Goal: Task Accomplishment & Management: Manage account settings

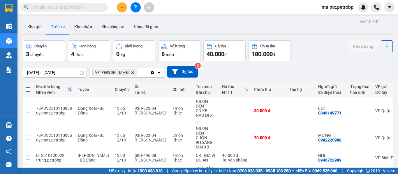
click at [55, 28] on button "Trên xe" at bounding box center [57, 27] width 23 height 14
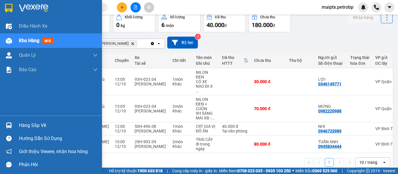
click at [46, 124] on div "Hàng sắp về" at bounding box center [58, 125] width 79 height 9
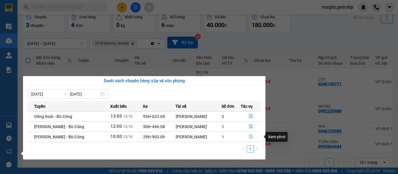
click at [249, 136] on icon "file-done" at bounding box center [250, 137] width 3 height 4
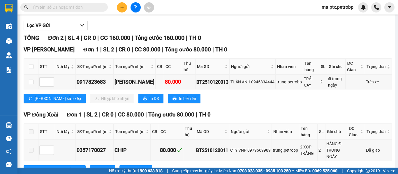
scroll to position [87, 0]
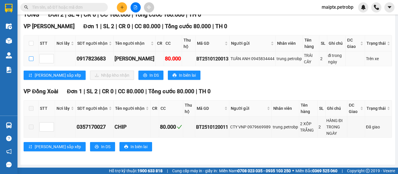
click at [30, 59] on input "checkbox" at bounding box center [31, 59] width 5 height 5
checkbox input "true"
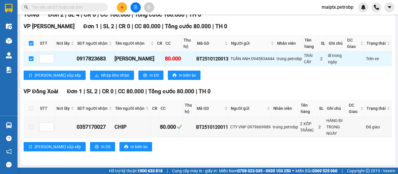
scroll to position [57, 0]
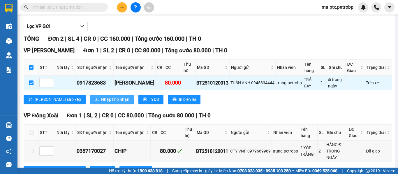
click at [101, 103] on span "Nhập kho nhận" at bounding box center [115, 99] width 28 height 6
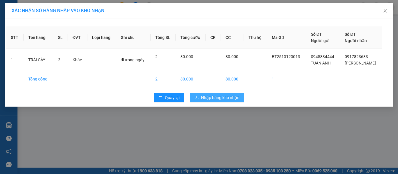
click at [221, 99] on span "Nhập hàng kho nhận" at bounding box center [220, 98] width 38 height 6
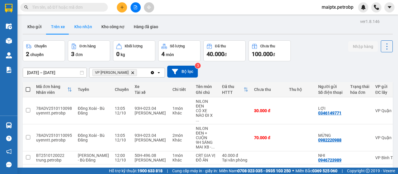
click at [81, 27] on button "Kho nhận" at bounding box center [83, 27] width 27 height 14
type input "[DATE] – [DATE]"
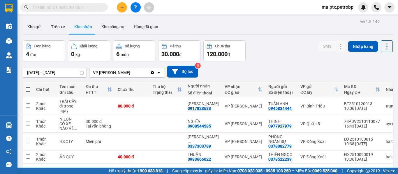
scroll to position [27, 0]
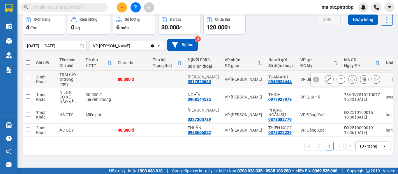
click at [199, 82] on div "0917823683" at bounding box center [199, 82] width 23 height 5
copy div "0917823683"
click at [92, 159] on div "ver 1.8.146 Kho gửi Trên xe Kho nhận Kho công nợ Hàng đã giao Đơn hàng 4 đơn Kh…" at bounding box center [207, 78] width 375 height 174
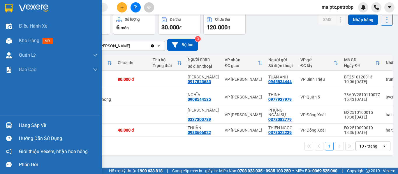
click at [27, 127] on div "Hàng sắp về" at bounding box center [58, 125] width 79 height 9
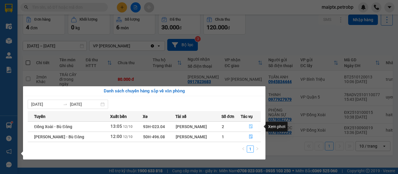
click at [252, 125] on icon "file-done" at bounding box center [251, 127] width 4 height 4
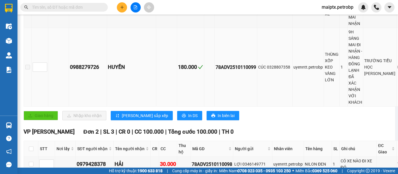
scroll to position [262, 0]
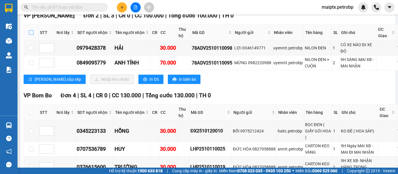
click at [33, 35] on input "checkbox" at bounding box center [31, 32] width 5 height 5
checkbox input "true"
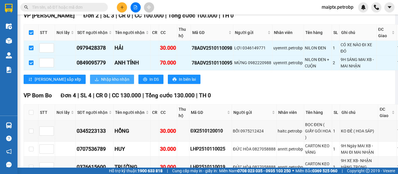
click at [101, 83] on span "Nhập kho nhận" at bounding box center [115, 79] width 28 height 6
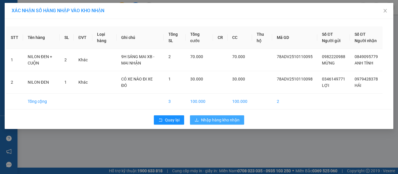
click at [228, 124] on span "Nhập hàng kho nhận" at bounding box center [220, 120] width 38 height 6
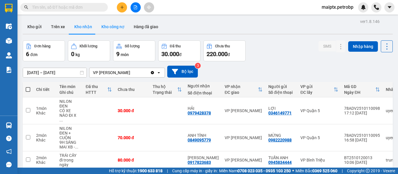
click at [106, 26] on button "Kho công nợ" at bounding box center [113, 27] width 32 height 14
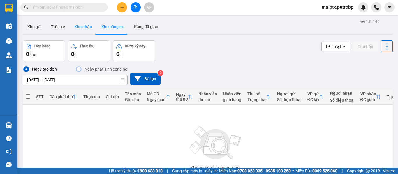
click at [84, 26] on button "Kho nhận" at bounding box center [83, 27] width 27 height 14
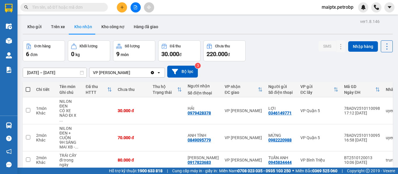
scroll to position [58, 0]
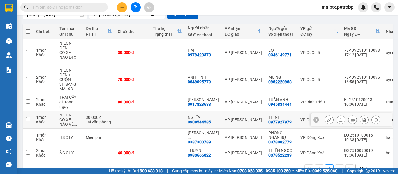
click at [196, 120] on div "0908544585" at bounding box center [199, 122] width 23 height 5
click at [197, 120] on div "0908544585" at bounding box center [199, 122] width 23 height 5
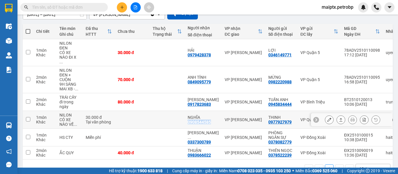
click at [197, 120] on div "0908544585" at bounding box center [199, 122] width 23 height 5
click at [70, 161] on div "1 10 / trang open" at bounding box center [208, 169] width 370 height 19
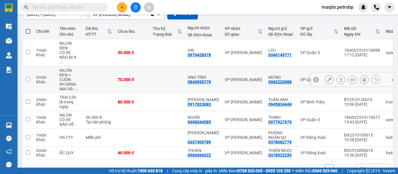
click at [195, 80] on div "0849095779" at bounding box center [199, 82] width 23 height 5
copy div "0849095779"
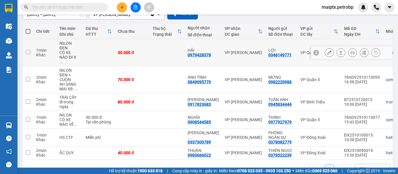
click at [204, 53] on div "0979428378" at bounding box center [199, 55] width 23 height 5
copy div "0979428378"
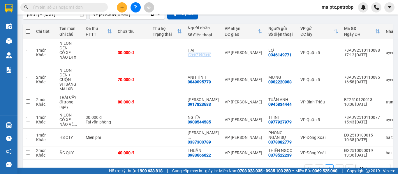
click at [73, 165] on div "1 10 / trang open" at bounding box center [207, 169] width 365 height 10
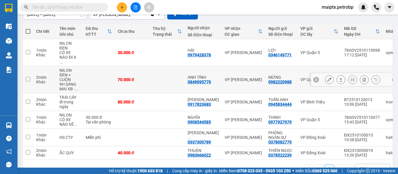
click at [194, 80] on div "0849095779" at bounding box center [199, 82] width 23 height 5
copy div "0849095779"
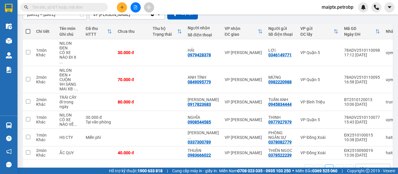
click at [86, 166] on div "1 10 / trang open" at bounding box center [207, 169] width 365 height 10
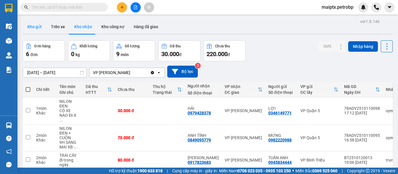
click at [36, 27] on button "Kho gửi" at bounding box center [35, 27] width 24 height 14
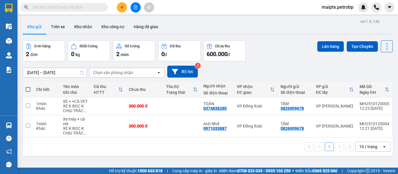
click at [28, 88] on span at bounding box center [28, 89] width 5 height 5
click at [28, 87] on input "checkbox" at bounding box center [28, 87] width 0 height 0
checkbox input "true"
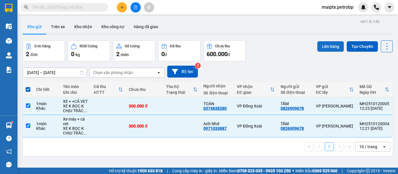
click at [328, 46] on button "Lên hàng" at bounding box center [330, 46] width 27 height 10
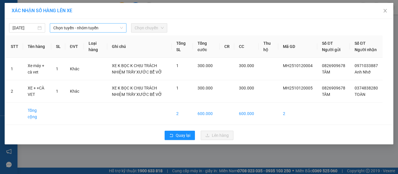
click at [76, 30] on span "Chọn tuyến - nhóm tuyến" at bounding box center [88, 28] width 70 height 9
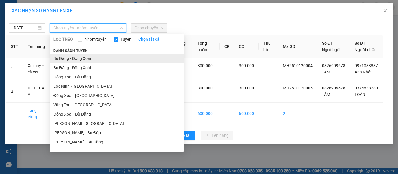
click at [78, 58] on li "Bù Đăng - Đồng Xoài" at bounding box center [117, 58] width 134 height 9
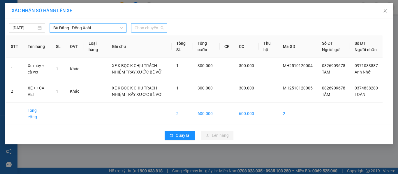
click at [154, 28] on span "Chọn chuyến" at bounding box center [149, 28] width 29 height 9
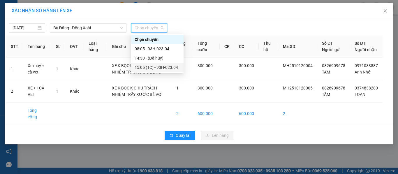
click at [158, 66] on div "15:05 (TC) - 93H-023.04" at bounding box center [157, 67] width 45 height 6
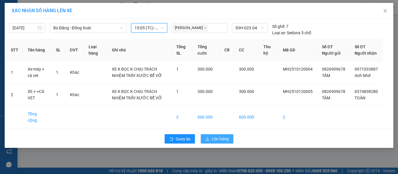
click at [216, 139] on span "Lên hàng" at bounding box center [220, 139] width 17 height 6
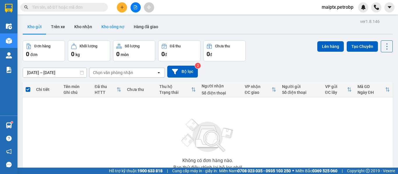
click at [109, 27] on button "Kho công nợ" at bounding box center [113, 27] width 32 height 14
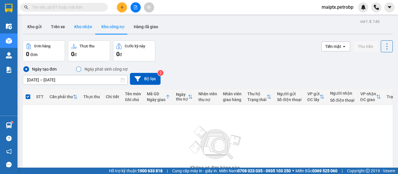
click at [86, 28] on button "Kho nhận" at bounding box center [83, 27] width 27 height 14
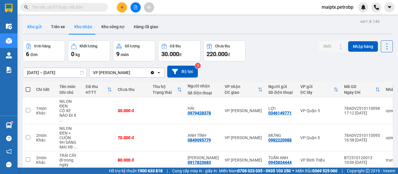
click at [33, 27] on button "Kho gửi" at bounding box center [35, 27] width 24 height 14
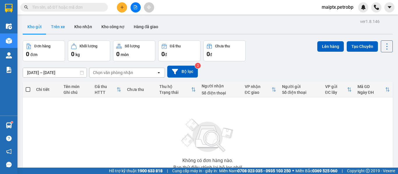
click at [64, 27] on button "Trên xe" at bounding box center [57, 27] width 23 height 14
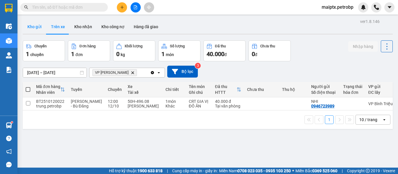
click at [32, 28] on button "Kho gửi" at bounding box center [35, 27] width 24 height 14
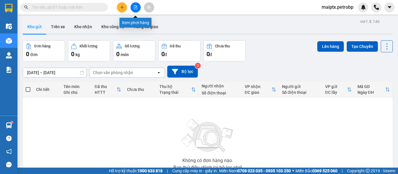
click at [136, 9] on icon "file-add" at bounding box center [135, 7] width 4 height 4
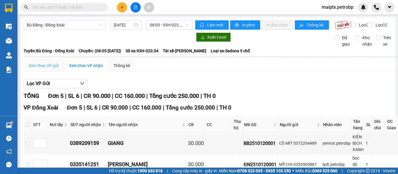
click at [52, 67] on div "Xem theo VP gửi" at bounding box center [44, 66] width 40 height 12
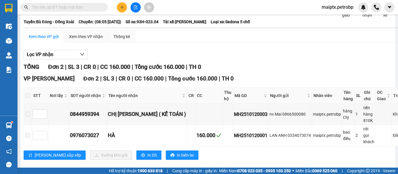
scroll to position [43, 0]
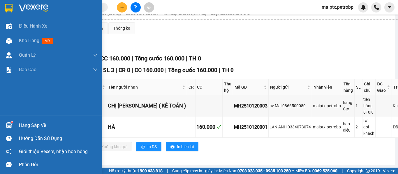
click at [30, 127] on div "Hàng sắp về" at bounding box center [58, 125] width 79 height 9
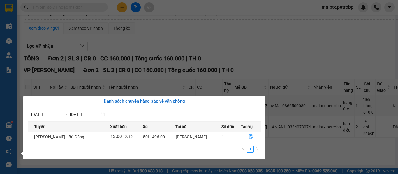
click at [324, 153] on section "Kết quả tìm kiếm ( 10 ) Bộ lọc Mã ĐH Trạng thái Món hàng Tổng cước Chưa cước Ng…" at bounding box center [199, 87] width 398 height 174
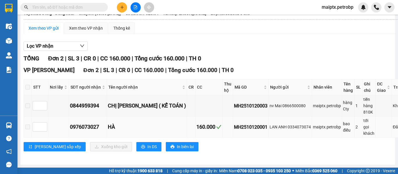
click at [26, 128] on span at bounding box center [27, 127] width 5 height 5
click at [28, 86] on span at bounding box center [27, 87] width 5 height 5
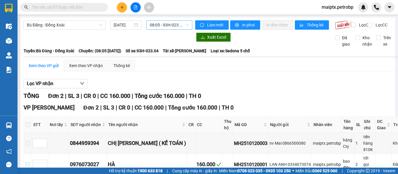
click at [184, 25] on span "08:05 - 93H-023.04" at bounding box center [169, 25] width 39 height 9
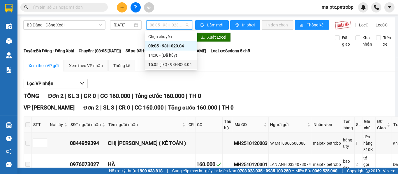
click at [178, 64] on div "15:05 (TC) - 93H-023.04" at bounding box center [170, 64] width 45 height 6
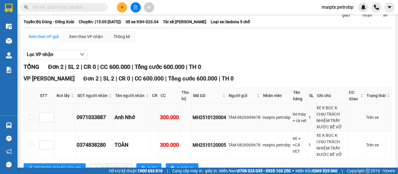
scroll to position [55, 0]
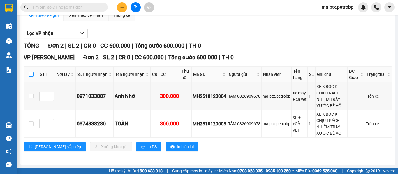
click at [32, 73] on input "checkbox" at bounding box center [31, 74] width 5 height 5
checkbox input "true"
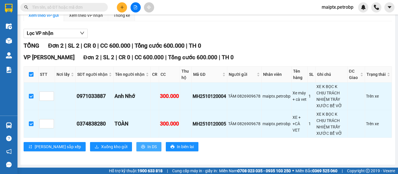
click at [147, 145] on span "In DS" at bounding box center [151, 147] width 9 height 6
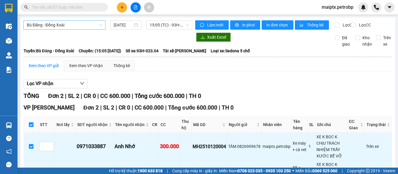
click at [77, 26] on span "Bù Đăng - Đồng Xoài" at bounding box center [64, 25] width 75 height 9
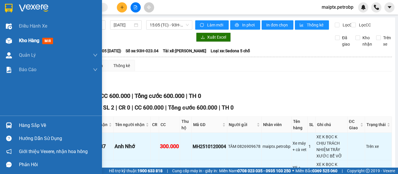
click at [35, 41] on span "Kho hàng" at bounding box center [29, 41] width 20 height 6
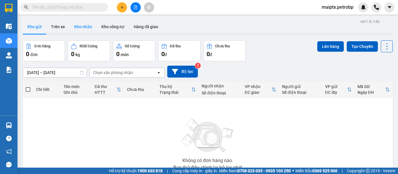
click at [81, 25] on button "Kho nhận" at bounding box center [83, 27] width 27 height 14
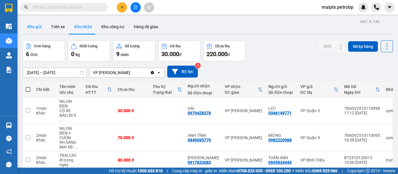
click at [33, 27] on button "Kho gửi" at bounding box center [35, 27] width 24 height 14
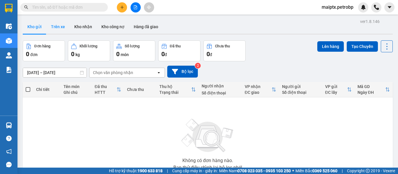
click at [49, 26] on button "Trên xe" at bounding box center [57, 27] width 23 height 14
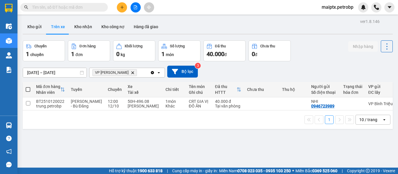
click at [55, 27] on button "Trên xe" at bounding box center [57, 27] width 23 height 14
click at [82, 26] on button "Kho nhận" at bounding box center [83, 27] width 27 height 14
type input "[DATE] – [DATE]"
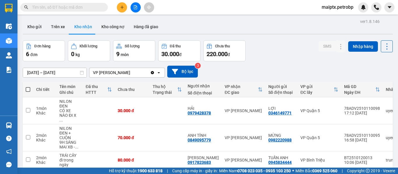
click at [296, 45] on div "Đơn hàng 6 đơn Khối lượng 0 kg Số lượng 9 món Đã thu 30.000 đ Chưa thu 220.000 …" at bounding box center [208, 50] width 370 height 21
click at [292, 45] on div "Đơn hàng 6 đơn Khối lượng 0 kg Số lượng 9 món Đã thu 30.000 đ Chưa thu 220.000 …" at bounding box center [208, 50] width 370 height 21
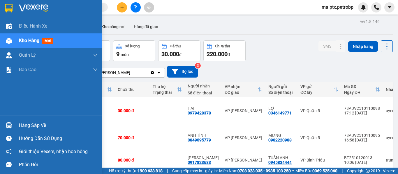
click at [19, 124] on div "Hàng sắp về" at bounding box center [58, 125] width 79 height 9
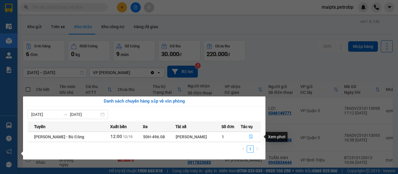
click at [250, 137] on icon "file-done" at bounding box center [251, 137] width 4 height 4
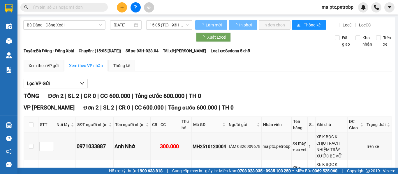
click at [260, 81] on div "Xem theo VP gửi Xem theo VP nhận Thống kê Lọc VP Gửi TỔNG Đơn 2 | SL 2 | CR 0 …" at bounding box center [208, 134] width 368 height 149
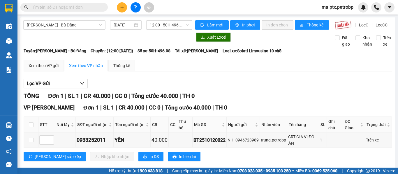
scroll to position [15, 0]
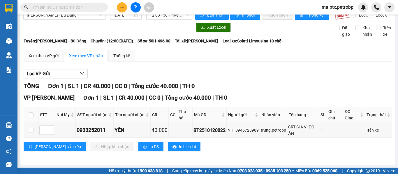
drag, startPoint x: 267, startPoint y: 75, endPoint x: 234, endPoint y: 6, distance: 77.1
click at [267, 72] on div "Lọc VP Gửi" at bounding box center [208, 74] width 368 height 10
click at [230, 77] on div "Lọc VP Gửi" at bounding box center [208, 74] width 368 height 10
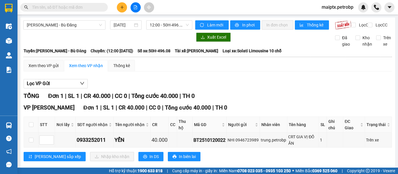
drag, startPoint x: 241, startPoint y: 81, endPoint x: 294, endPoint y: 155, distance: 91.1
click at [241, 81] on div "Xem theo VP gửi Xem theo VP nhận Thống kê Lọc VP Gửi TỔNG Đơn 1 | SL 1 | CR 40…" at bounding box center [208, 114] width 368 height 109
drag, startPoint x: 234, startPoint y: 87, endPoint x: 220, endPoint y: 79, distance: 16.2
click at [232, 86] on div "Lọc VP Gửi" at bounding box center [208, 84] width 368 height 10
click at [213, 84] on div "Lọc VP Gửi" at bounding box center [208, 84] width 368 height 10
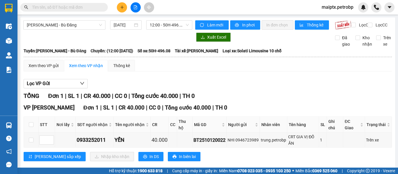
click at [213, 85] on div "Lọc VP Gửi" at bounding box center [208, 84] width 368 height 10
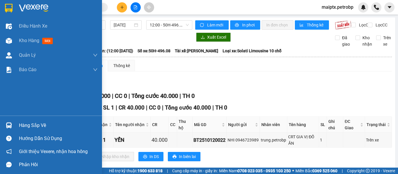
click at [9, 128] on img at bounding box center [9, 126] width 6 height 6
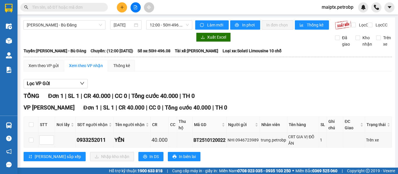
click at [274, 82] on section "Kết quả tìm kiếm ( 10 ) Bộ lọc Mã ĐH Trạng thái Món hàng Tổng cước Chưa cước Ng…" at bounding box center [199, 87] width 398 height 174
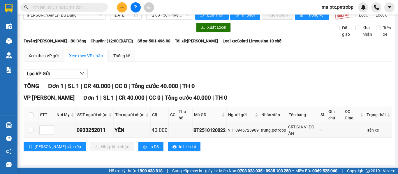
click at [178, 67] on div "Lọc VP Gửi TỔNG Đơn 1 | SL 1 | CR 40.000 | CC 0 | Tổng cước 40.000 | TH 0 VP […" at bounding box center [208, 112] width 368 height 93
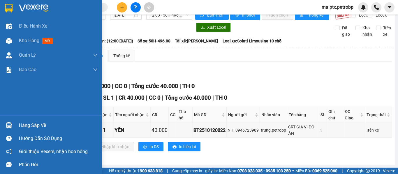
click at [1, 125] on div "Hàng sắp về" at bounding box center [51, 125] width 102 height 13
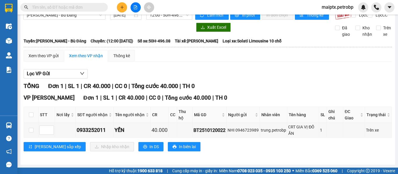
click at [274, 67] on section "Kết quả tìm kiếm ( 10 ) Bộ lọc Mã ĐH Trạng thái Món hàng Tổng cước Chưa cước Ng…" at bounding box center [199, 87] width 398 height 174
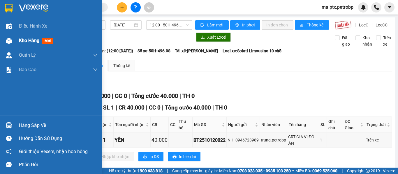
click at [12, 38] on div at bounding box center [9, 41] width 10 height 10
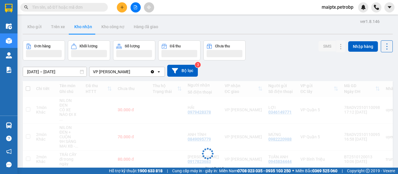
drag, startPoint x: 261, startPoint y: 27, endPoint x: 119, endPoint y: 36, distance: 142.4
click at [248, 29] on div "Kho gửi Trên xe Kho nhận Kho công nợ Hàng đã giao" at bounding box center [208, 27] width 370 height 15
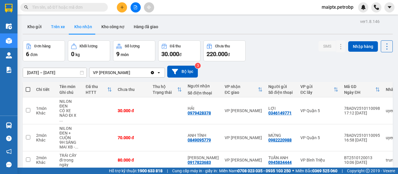
click at [52, 28] on button "Trên xe" at bounding box center [57, 27] width 23 height 14
type input "[DATE] – [DATE]"
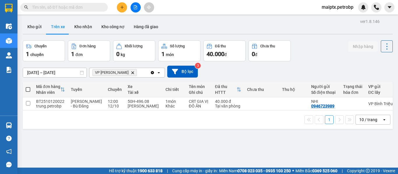
click at [306, 59] on div "Chuyến 1 chuyến Đơn hàng 1 đơn Khối lượng 0 kg Số lượng 1 món Đã thu 40.000 đ C…" at bounding box center [208, 50] width 370 height 21
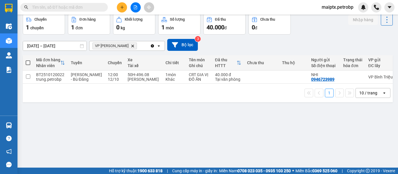
drag, startPoint x: 214, startPoint y: 114, endPoint x: 293, endPoint y: 59, distance: 96.6
click at [217, 114] on div "ver 1.8.146 Kho gửi Trên xe Kho nhận Kho công nợ Hàng đã giao Chuyến 1 chuyến Đ…" at bounding box center [207, 78] width 375 height 174
click at [306, 35] on div "[DATE] – [DATE] Press the down arrow key to interact with the calendar and sele…" at bounding box center [208, 45] width 370 height 21
drag, startPoint x: 57, startPoint y: 125, endPoint x: 58, endPoint y: 118, distance: 7.3
click at [57, 125] on div "ver 1.8.146 Kho gửi Trên xe Kho nhận Kho công nợ Hàng đã giao Chuyến 1 chuyến Đ…" at bounding box center [207, 78] width 375 height 174
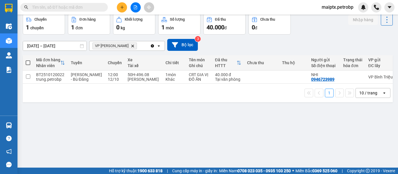
scroll to position [0, 0]
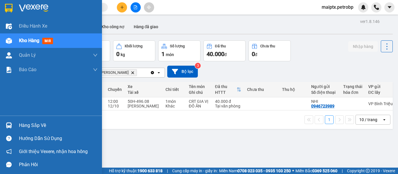
click at [29, 127] on div "Hàng sắp về" at bounding box center [58, 125] width 79 height 9
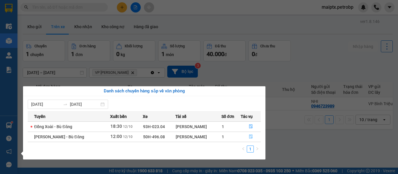
click at [252, 137] on icon "file-done" at bounding box center [250, 137] width 3 height 4
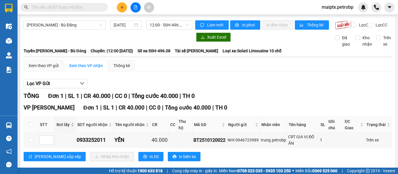
scroll to position [15, 0]
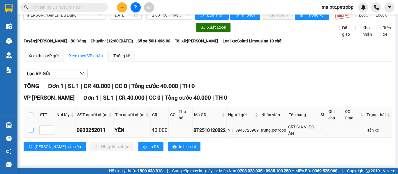
click at [31, 131] on input "checkbox" at bounding box center [31, 130] width 5 height 5
checkbox input "true"
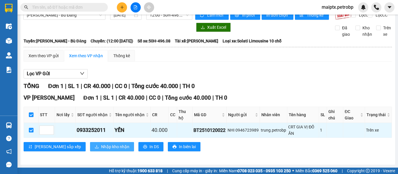
click at [101, 147] on span "Nhập kho nhận" at bounding box center [115, 147] width 28 height 6
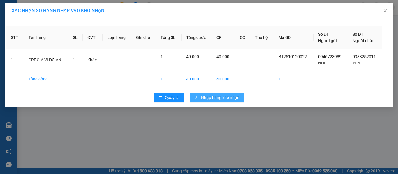
click at [228, 101] on span "Nhập hàng kho nhận" at bounding box center [220, 98] width 38 height 6
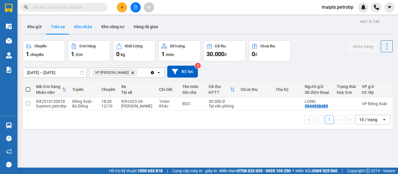
click at [83, 24] on button "Kho nhận" at bounding box center [83, 27] width 27 height 14
type input "[DATE] – [DATE]"
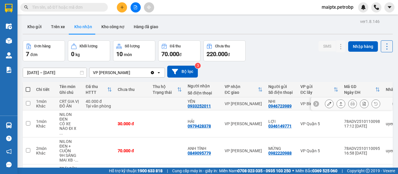
click at [193, 107] on div "0933252011" at bounding box center [199, 106] width 23 height 5
copy div "0933252011"
click at [277, 59] on div "Đơn hàng 7 đơn Khối lượng 0 kg Số lượng 10 món Đã thu 70.000 đ Chưa thu 220.000…" at bounding box center [208, 50] width 370 height 21
click at [277, 106] on div "0946723989" at bounding box center [279, 106] width 23 height 5
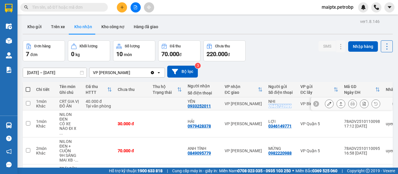
click at [277, 106] on div "0946723989" at bounding box center [279, 106] width 23 height 5
copy div "0946723989"
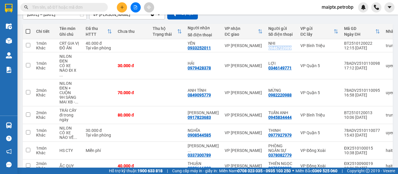
scroll to position [85, 0]
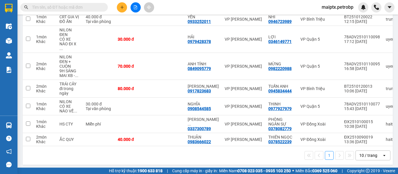
drag, startPoint x: 74, startPoint y: 159, endPoint x: 70, endPoint y: 130, distance: 28.6
click at [74, 159] on div "1 10 / trang open" at bounding box center [208, 156] width 370 height 19
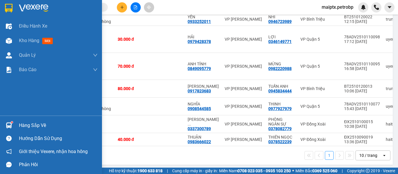
click at [29, 121] on div "Hàng sắp về" at bounding box center [58, 125] width 79 height 9
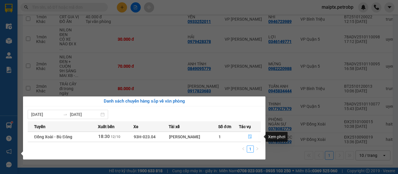
click at [250, 138] on icon "file-done" at bounding box center [250, 137] width 4 height 4
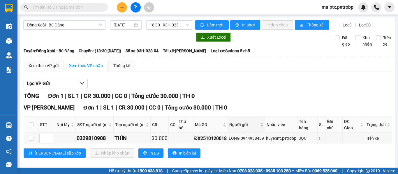
scroll to position [11, 0]
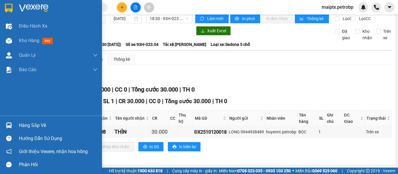
click at [40, 127] on div "Hàng sắp về" at bounding box center [58, 125] width 79 height 9
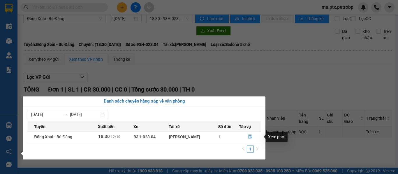
click at [252, 137] on icon "file-done" at bounding box center [249, 137] width 3 height 4
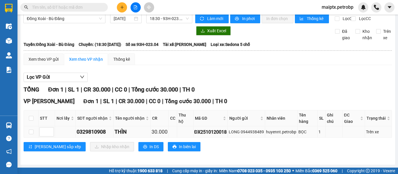
click at [253, 133] on div "LONG 0944938489" at bounding box center [246, 132] width 35 height 6
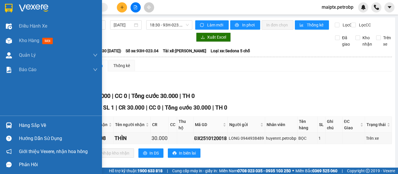
click at [32, 124] on div "Hàng sắp về" at bounding box center [58, 125] width 79 height 9
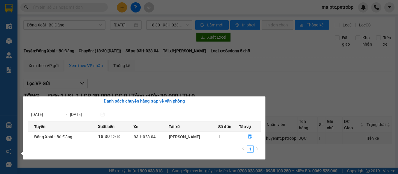
click at [306, 80] on section "Kết quả tìm kiếm ( 10 ) Bộ lọc Mã ĐH Trạng thái Món hàng Tổng cước Chưa cước Ng…" at bounding box center [199, 87] width 398 height 174
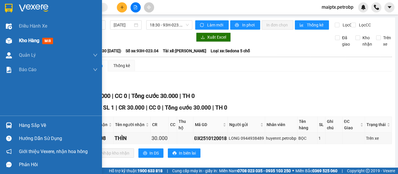
click at [36, 42] on span "Kho hàng" at bounding box center [29, 41] width 20 height 6
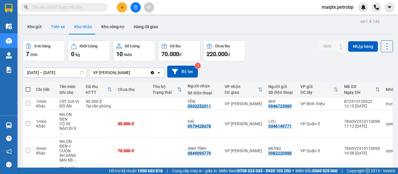
click at [53, 24] on button "Trên xe" at bounding box center [57, 27] width 23 height 14
type input "[DATE] – [DATE]"
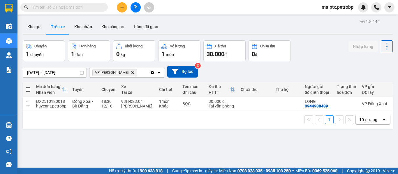
drag, startPoint x: 257, startPoint y: 79, endPoint x: 213, endPoint y: 92, distance: 46.3
click at [257, 80] on div "[DATE] – [DATE] Press the down arrow key to interact with the calendar and sele…" at bounding box center [208, 71] width 370 height 21
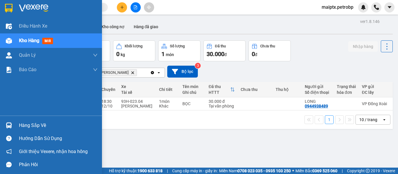
click at [6, 123] on img at bounding box center [9, 126] width 6 height 6
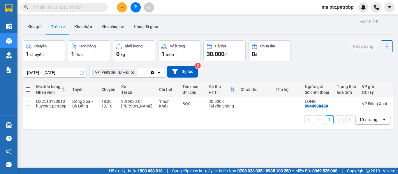
click at [326, 66] on section "Kết quả tìm kiếm ( 10 ) Bộ lọc Mã ĐH Trạng thái Món hàng Tổng cước Chưa cước Ng…" at bounding box center [199, 87] width 398 height 174
click at [304, 53] on div "Chuyến 1 chuyến Đơn hàng 1 đơn Khối lượng 0 kg Số lượng 1 món Đã thu 30.000 đ C…" at bounding box center [208, 50] width 370 height 21
click at [314, 61] on div "ver 1.8.146 Kho gửi Trên xe Kho nhận Kho công nợ Hàng đã giao Chuyến 1 chuyến Đ…" at bounding box center [207, 104] width 375 height 174
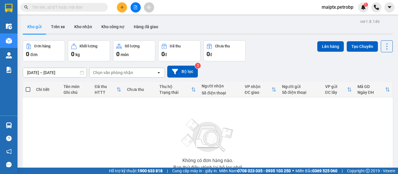
click at [346, 6] on span "maiptx.petrobp" at bounding box center [337, 6] width 41 height 7
click at [341, 17] on span "Đăng xuất" at bounding box center [339, 18] width 29 height 6
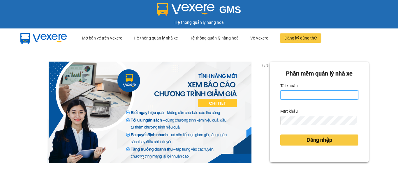
type input "maiptx.petrobp"
click at [319, 93] on input "maiptx.petrobp" at bounding box center [319, 95] width 78 height 9
drag, startPoint x: 380, startPoint y: 54, endPoint x: 356, endPoint y: 38, distance: 28.9
click at [377, 52] on div "1 of 3 Phần mềm quản lý nhà xe Tài khoản maiptx.petrobp Mật khẩu Đăng nhập" at bounding box center [199, 129] width 398 height 165
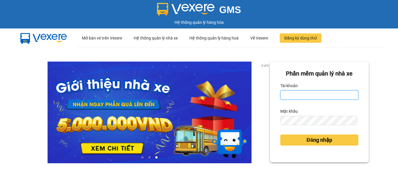
type input "maiptx.petrobp"
click at [378, 67] on div "3 of 3 Phần mềm quản lý nhà xe Tài khoản maiptx.petrobp Mật khẩu Đăng nhập" at bounding box center [199, 129] width 398 height 165
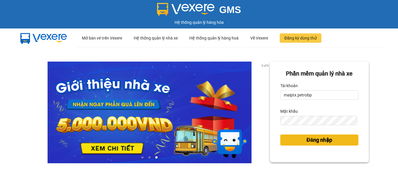
click at [299, 138] on button "Đăng nhập" at bounding box center [319, 140] width 78 height 11
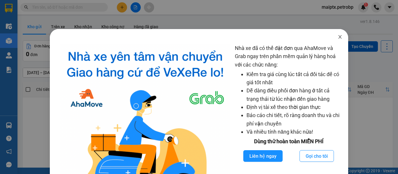
click at [338, 37] on icon "close" at bounding box center [340, 37] width 5 height 5
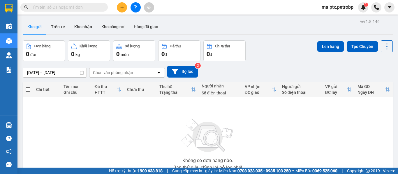
click at [230, 26] on div "Kho gửi Trên xe Kho nhận Kho công nợ Hàng đã giao" at bounding box center [208, 27] width 370 height 15
click at [52, 24] on button "Trên xe" at bounding box center [57, 27] width 23 height 14
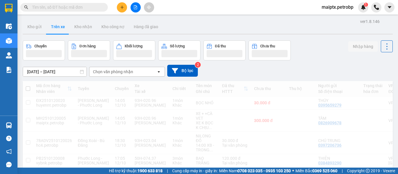
click at [330, 52] on div "Chuyến Đơn hàng Khối lượng Số lượng Đã thu Chưa thu Nhập hàng" at bounding box center [208, 50] width 370 height 20
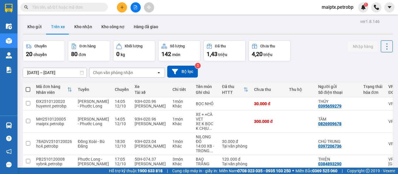
click at [112, 72] on div "Chọn văn phòng nhận" at bounding box center [113, 73] width 40 height 6
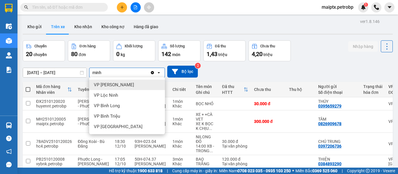
type input "minh"
click at [119, 86] on span "VP [PERSON_NAME]" at bounding box center [114, 85] width 40 height 6
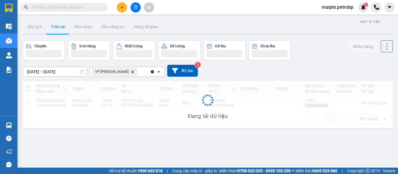
click at [339, 63] on div "12/10/2025 – 12/10/2025 Press the down arrow key to interact with the calendar …" at bounding box center [208, 71] width 370 height 21
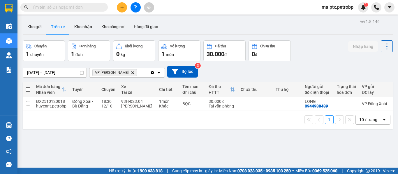
click at [318, 65] on div "12/10/2025 – 12/10/2025 Press the down arrow key to interact with the calendar …" at bounding box center [208, 71] width 370 height 21
click at [84, 28] on button "Kho nhận" at bounding box center [83, 27] width 27 height 14
type input "10/10/2025 – 12/10/2025"
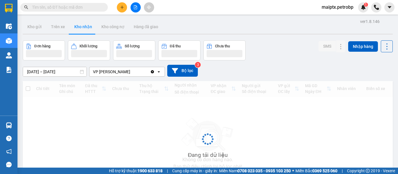
drag, startPoint x: 292, startPoint y: 52, endPoint x: 295, endPoint y: 51, distance: 3.4
click at [295, 51] on div "Đơn hàng Khối lượng Số lượng Đã thu Chưa thu SMS Nhập hàng" at bounding box center [208, 50] width 370 height 20
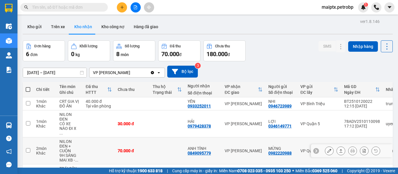
scroll to position [29, 0]
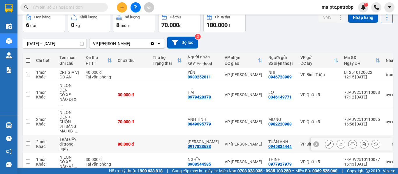
click at [314, 142] on div at bounding box center [316, 145] width 6 height 6
click at [318, 29] on div "SMS Nhập hàng" at bounding box center [355, 21] width 74 height 21
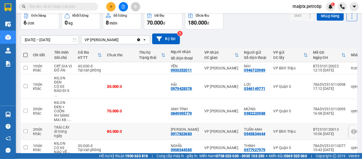
scroll to position [72, 0]
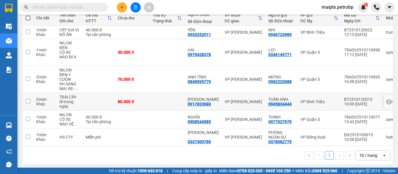
click at [387, 100] on icon at bounding box center [389, 102] width 4 height 4
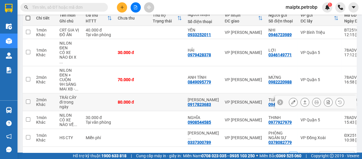
click at [279, 97] on div at bounding box center [316, 102] width 82 height 13
drag, startPoint x: 278, startPoint y: 97, endPoint x: 270, endPoint y: 103, distance: 10.4
click at [277, 100] on div at bounding box center [280, 102] width 6 height 6
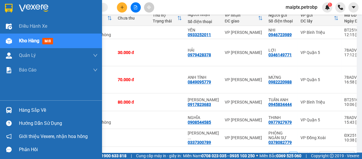
click at [8, 108] on img at bounding box center [9, 110] width 6 height 6
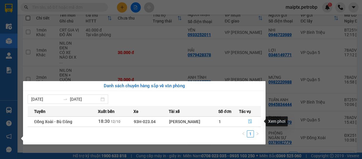
click at [249, 121] on icon "file-done" at bounding box center [249, 121] width 3 height 4
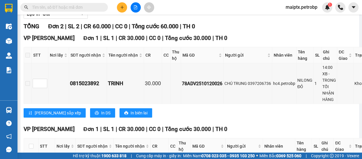
scroll to position [126, 0]
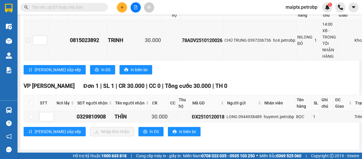
click at [246, 129] on div "Lưu sắp xếp Nhập kho nhận In DS In biên lai" at bounding box center [202, 131] width 357 height 9
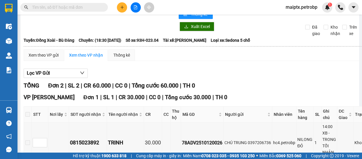
scroll to position [0, 0]
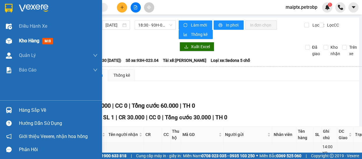
click at [8, 38] on img at bounding box center [9, 41] width 6 height 6
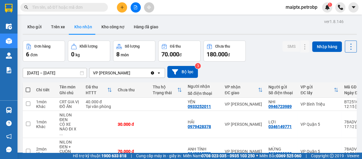
click at [270, 37] on div "ver 1.8.146 Kho gửi Trên xe Kho nhận Kho công nợ Hàng đã giao Đơn hàng 6 đơn Kh…" at bounding box center [189, 128] width 338 height 222
click at [58, 27] on button "Trên xe" at bounding box center [57, 27] width 23 height 14
type input "12/10/2025 – 12/10/2025"
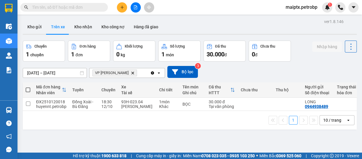
click at [224, 28] on div "Kho gửi Trên xe Kho nhận Kho công nợ Hàng đã giao" at bounding box center [190, 27] width 334 height 15
click at [232, 62] on div "12/10/2025 – 12/10/2025 Press the down arrow key to interact with the calendar …" at bounding box center [190, 71] width 334 height 21
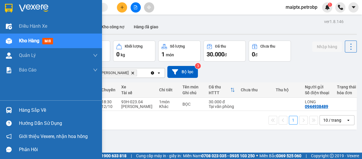
click at [6, 110] on img at bounding box center [9, 110] width 6 height 6
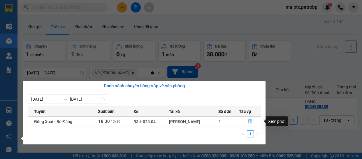
click at [251, 120] on icon "file-done" at bounding box center [250, 121] width 4 height 4
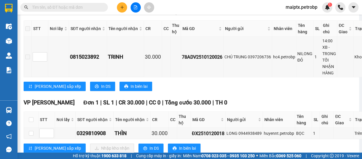
scroll to position [126, 0]
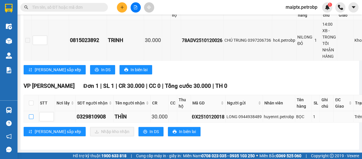
click at [30, 114] on input "checkbox" at bounding box center [31, 116] width 5 height 5
checkbox input "true"
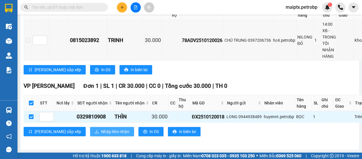
click at [101, 128] on span "Nhập kho nhận" at bounding box center [115, 131] width 28 height 6
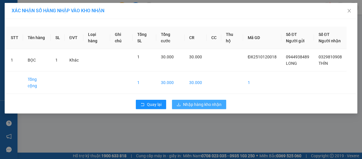
click at [210, 101] on span "Nhập hàng kho nhận" at bounding box center [202, 104] width 38 height 6
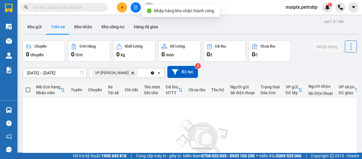
drag, startPoint x: 305, startPoint y: 58, endPoint x: 254, endPoint y: 58, distance: 50.7
click at [305, 58] on div "Chuyến 0 chuyến Đơn hàng 0 đơn Khối lượng 0 kg Số lượng 0 món Đã thu 0 đ Chưa t…" at bounding box center [190, 50] width 334 height 21
click at [84, 26] on button "Kho nhận" at bounding box center [83, 27] width 27 height 14
type input "10/10/2025 – 12/10/2025"
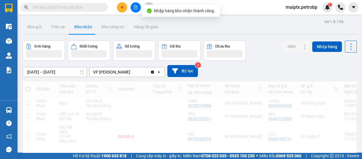
click at [246, 49] on div "Đơn hàng Khối lượng Số lượng Đã thu Chưa thu SMS Nhập hàng" at bounding box center [190, 50] width 334 height 20
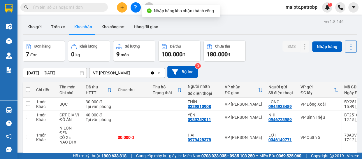
click at [259, 41] on div "Đơn hàng 7 đơn Khối lượng 0 kg Số lượng 9 món Đã thu 100.000 đ Chưa thu 180.000…" at bounding box center [190, 50] width 334 height 21
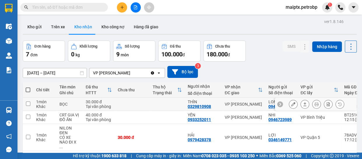
click at [195, 108] on div "0329810908" at bounding box center [199, 106] width 23 height 5
copy div "0329810908"
click at [190, 20] on div "Kho gửi Trên xe Kho nhận Kho công nợ Hàng đã giao" at bounding box center [190, 27] width 334 height 15
click at [246, 69] on div "10/10/2025 – 12/10/2025 Press the down arrow key to interact with the calendar …" at bounding box center [190, 72] width 334 height 12
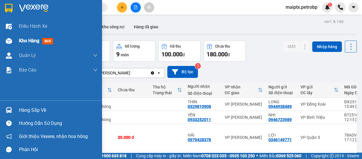
click at [5, 36] on div at bounding box center [9, 41] width 10 height 10
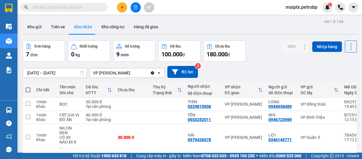
click at [262, 31] on div "Kho gửi Trên xe Kho nhận Kho công nợ Hàng đã giao" at bounding box center [190, 27] width 334 height 15
click at [263, 50] on div "Đơn hàng 7 đơn Khối lượng 0 kg Số lượng 9 món Đã thu 100.000 đ Chưa thu 180.000…" at bounding box center [190, 50] width 334 height 21
click at [246, 75] on div "10/10/2025 – 12/10/2025 Press the down arrow key to interact with the calendar …" at bounding box center [190, 72] width 334 height 12
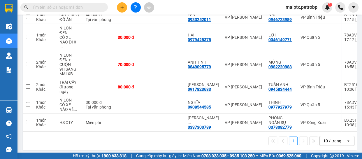
drag, startPoint x: 172, startPoint y: 142, endPoint x: 50, endPoint y: 136, distance: 122.4
click at [169, 142] on div "1 10 / trang open" at bounding box center [189, 141] width 329 height 10
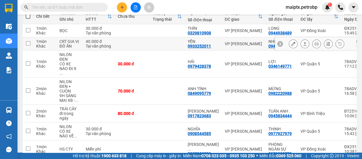
scroll to position [0, 0]
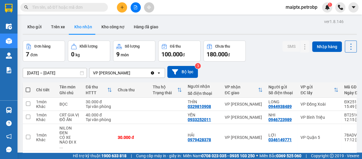
click at [264, 43] on div "Đơn hàng 7 đơn Khối lượng 0 kg Số lượng 9 món Đã thu 100.000 đ Chưa thu 180.000…" at bounding box center [190, 50] width 334 height 21
click at [255, 51] on div "Đơn hàng 7 đơn Khối lượng 0 kg Số lượng 9 món Đã thu 100.000 đ Chưa thu 180.000…" at bounding box center [190, 50] width 334 height 21
drag, startPoint x: 178, startPoint y: 27, endPoint x: 114, endPoint y: 27, distance: 63.8
click at [177, 26] on div "Kho gửi Trên xe Kho nhận Kho công nợ Hàng đã giao" at bounding box center [190, 27] width 334 height 15
click at [111, 27] on button "Kho công nợ" at bounding box center [113, 27] width 32 height 14
